Goal: Task Accomplishment & Management: Use online tool/utility

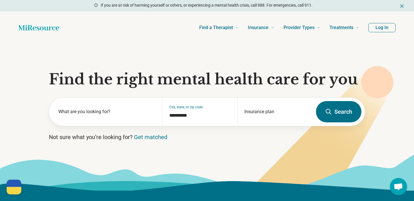
click at [386, 28] on button "Log In" at bounding box center [382, 27] width 27 height 9
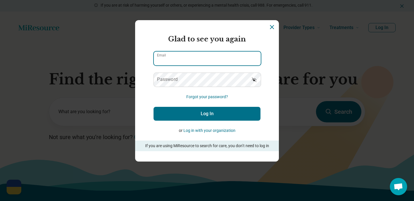
type input "**********"
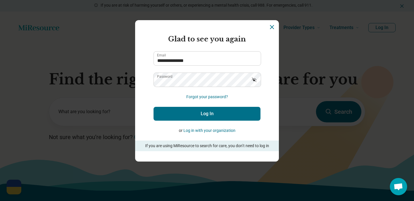
click at [210, 118] on button "Log In" at bounding box center [207, 114] width 107 height 14
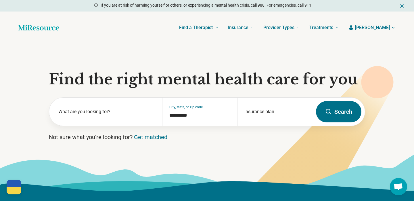
click at [387, 28] on span "[PERSON_NAME]" at bounding box center [372, 27] width 35 height 7
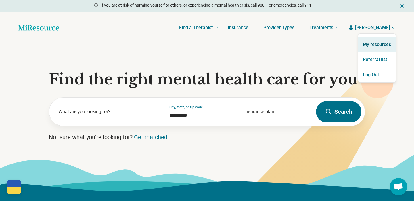
click at [380, 46] on link "My resources" at bounding box center [377, 44] width 37 height 15
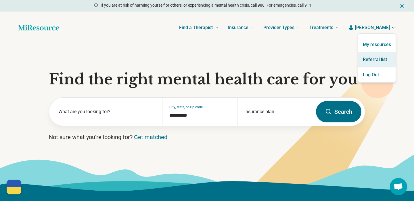
click at [378, 58] on link "Referral list" at bounding box center [377, 59] width 37 height 15
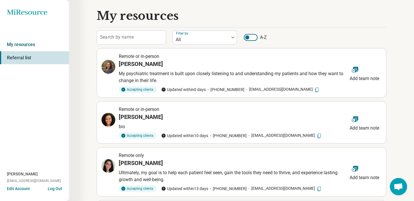
click at [17, 46] on link "My resources" at bounding box center [34, 44] width 69 height 13
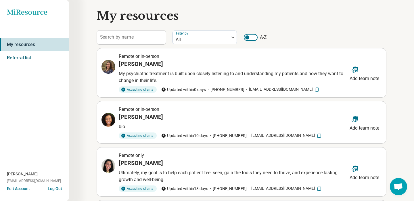
click at [28, 59] on link "Referral list" at bounding box center [34, 57] width 69 height 13
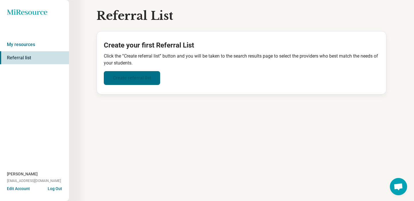
click at [136, 75] on link "Create referral list" at bounding box center [132, 78] width 56 height 14
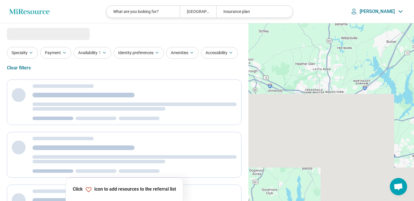
select select "***"
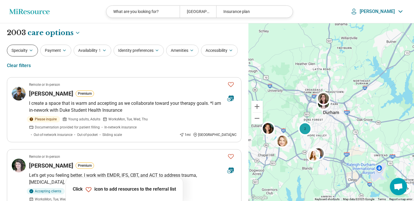
click at [31, 45] on button "Specialty" at bounding box center [22, 51] width 31 height 12
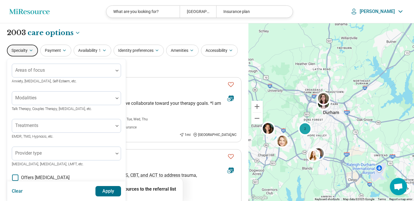
click at [31, 45] on button "Specialty" at bounding box center [22, 51] width 31 height 12
click at [66, 48] on icon "button" at bounding box center [64, 50] width 5 height 5
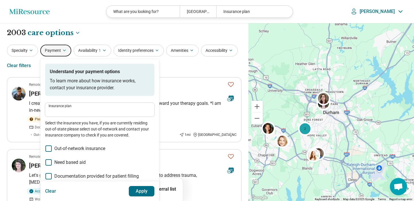
click at [79, 115] on div "Insurance plan" at bounding box center [99, 110] width 109 height 14
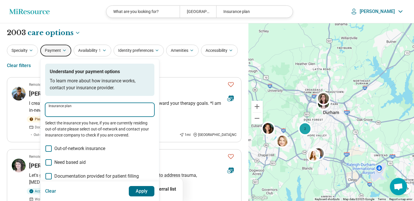
click at [78, 113] on input "Insurance plan" at bounding box center [100, 111] width 102 height 7
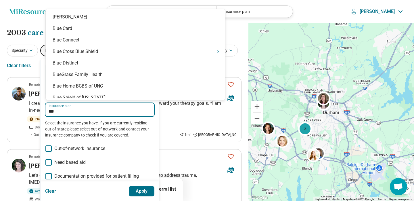
type input "****"
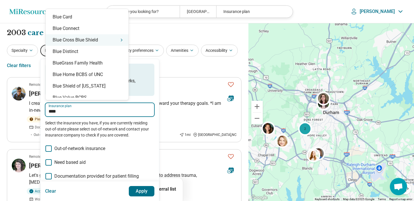
click at [76, 41] on div "Blue Cross Blue Shield" at bounding box center [87, 40] width 83 height 12
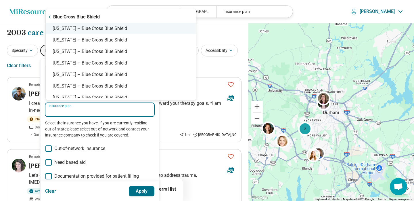
click at [73, 27] on div "[US_STATE] – Blue Cross Blue Shield" at bounding box center [121, 29] width 151 height 12
type input "**********"
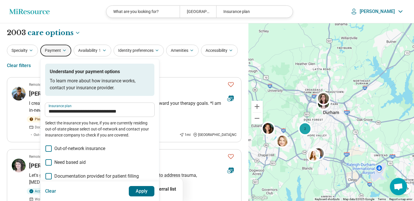
click at [148, 190] on button "Apply" at bounding box center [142, 191] width 26 height 10
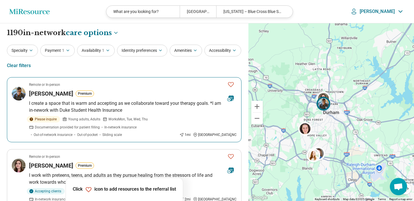
click at [231, 83] on icon "Favorite" at bounding box center [231, 84] width 6 height 5
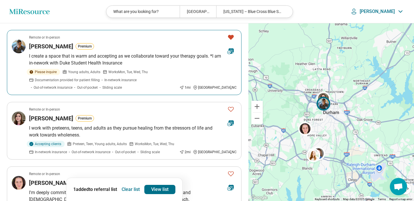
scroll to position [53, 0]
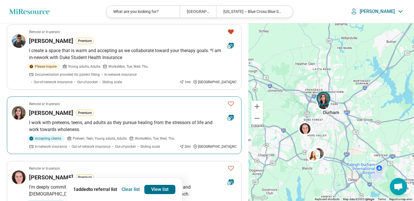
click at [233, 103] on icon "Favorite" at bounding box center [231, 103] width 7 height 7
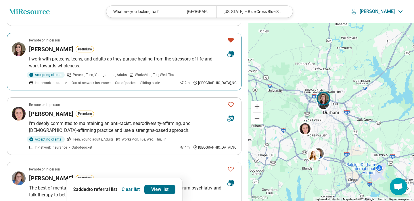
scroll to position [119, 0]
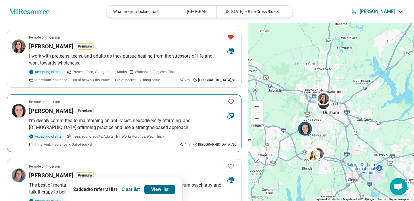
click at [231, 102] on icon "Favorite" at bounding box center [231, 101] width 7 height 7
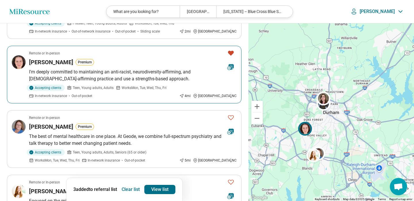
scroll to position [168, 0]
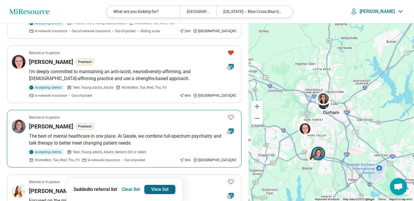
click at [233, 115] on icon "Favorite" at bounding box center [231, 117] width 6 height 5
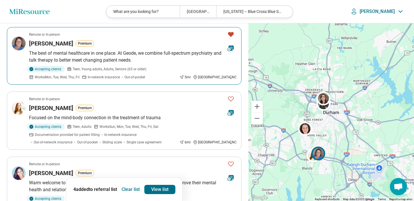
scroll to position [253, 0]
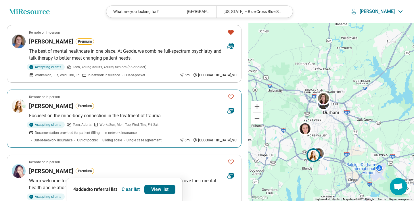
click at [231, 96] on icon "Favorite" at bounding box center [231, 96] width 7 height 7
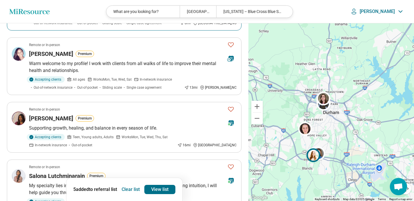
scroll to position [373, 0]
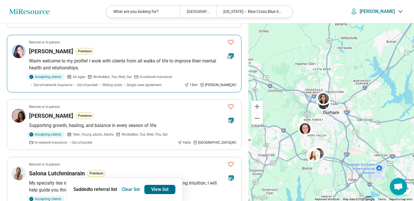
click at [231, 40] on icon "Favorite" at bounding box center [231, 42] width 7 height 7
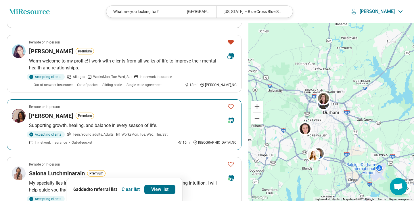
click at [232, 111] on button "Favorite" at bounding box center [231, 107] width 12 height 12
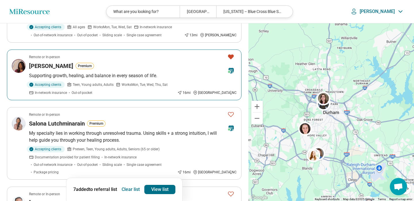
scroll to position [430, 0]
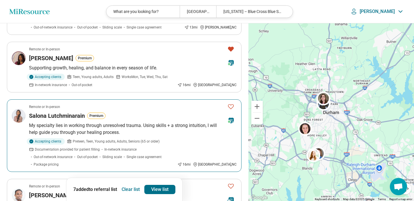
click at [231, 106] on icon "Favorite" at bounding box center [231, 106] width 7 height 7
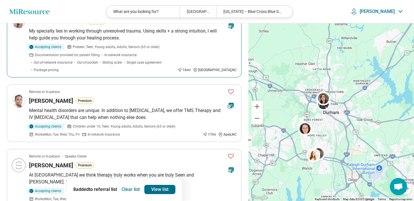
scroll to position [526, 0]
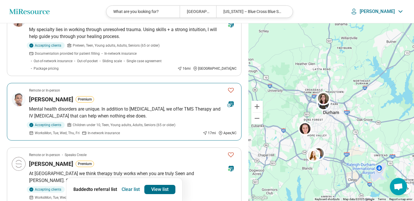
click at [233, 87] on icon "Favorite" at bounding box center [231, 90] width 7 height 7
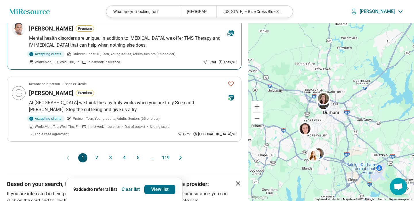
scroll to position [606, 0]
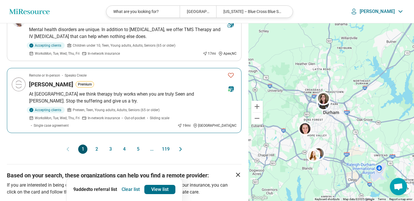
click at [230, 72] on icon "Favorite" at bounding box center [231, 75] width 7 height 7
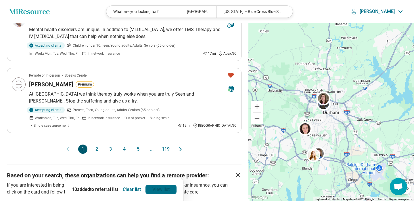
click at [158, 190] on link "View list" at bounding box center [161, 189] width 31 height 9
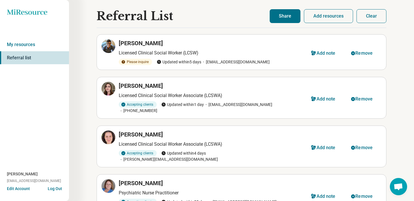
click at [280, 19] on button "Share" at bounding box center [285, 16] width 31 height 14
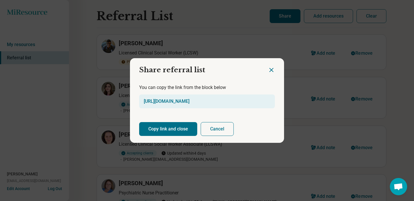
click at [172, 126] on button "Copy link and close" at bounding box center [168, 129] width 58 height 14
